Goal: Navigation & Orientation: Go to known website

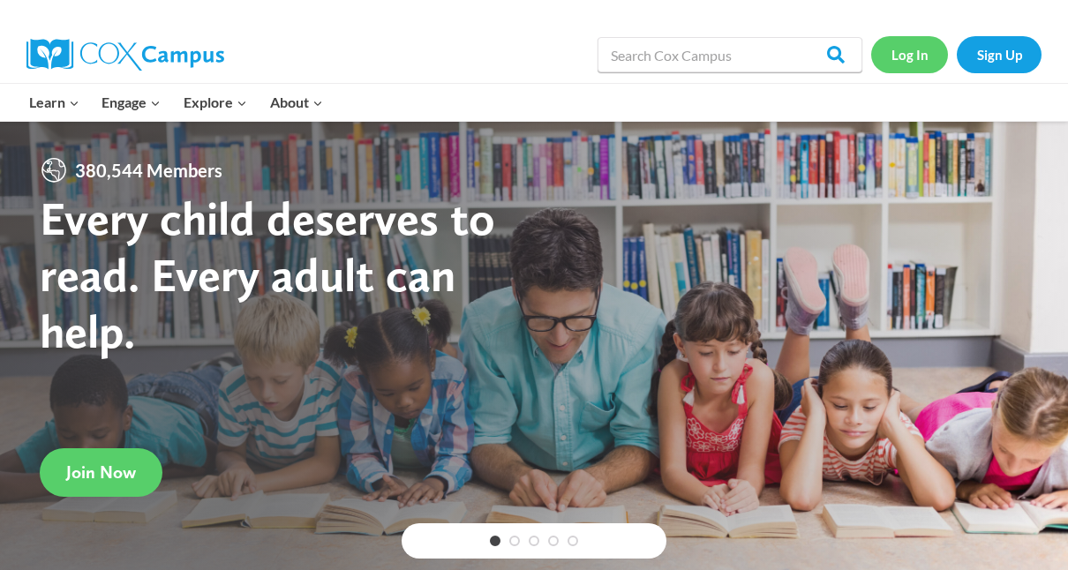
click at [919, 56] on link "Log In" at bounding box center [909, 54] width 77 height 36
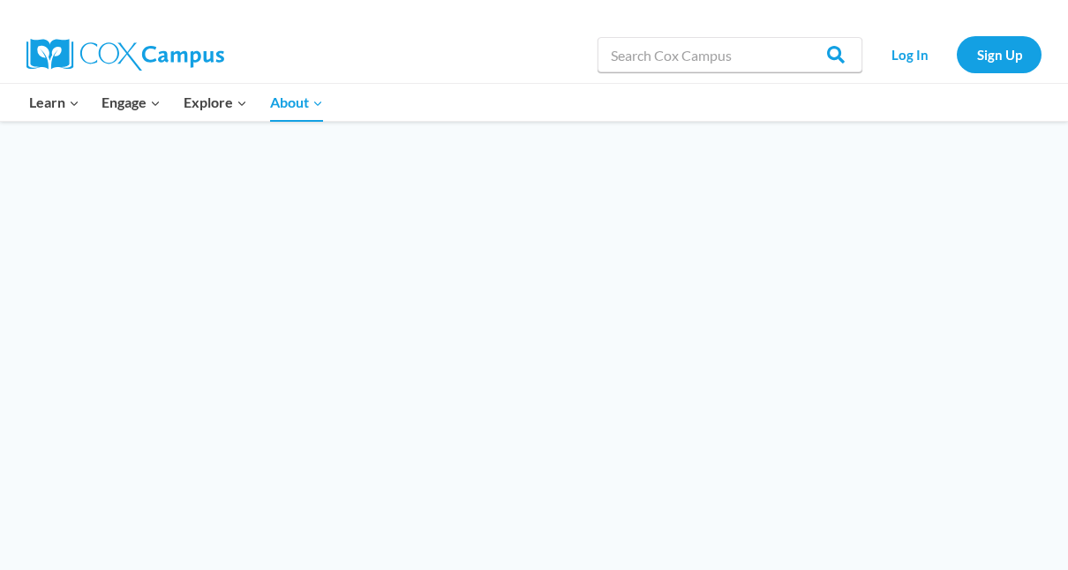
scroll to position [1800, 0]
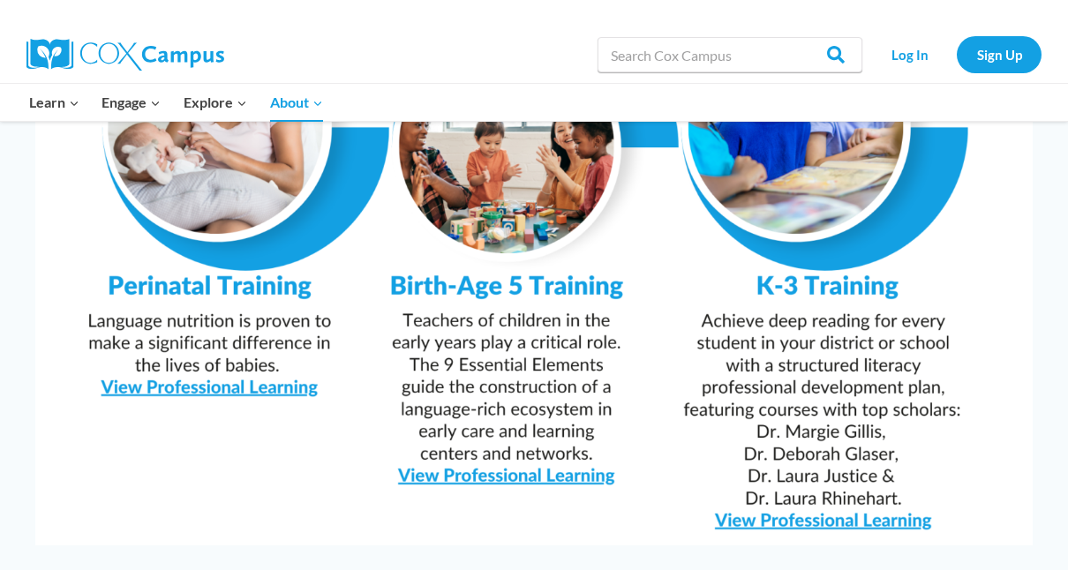
click at [893, 475] on img at bounding box center [533, 192] width 997 height 705
